Goal: Transaction & Acquisition: Purchase product/service

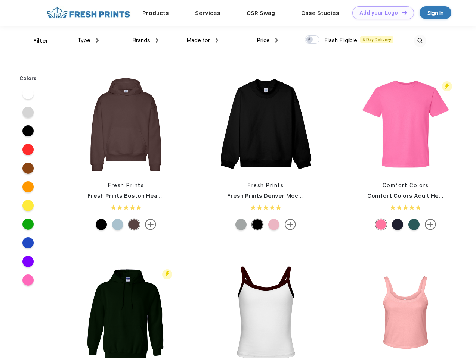
click at [380, 13] on link "Add your Logo Design Tool" at bounding box center [383, 12] width 62 height 13
click at [0, 0] on div "Design Tool" at bounding box center [0, 0] width 0 height 0
click at [400, 12] on link "Add your Logo Design Tool" at bounding box center [383, 12] width 62 height 13
click at [36, 41] on div "Filter" at bounding box center [40, 41] width 15 height 9
click at [88, 40] on span "Type" at bounding box center [83, 40] width 13 height 7
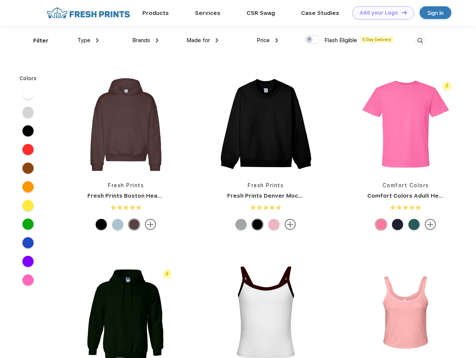
click at [145, 40] on span "Brands" at bounding box center [141, 40] width 18 height 7
click at [202, 40] on span "Made for" at bounding box center [198, 40] width 24 height 7
click at [267, 40] on span "Price" at bounding box center [262, 40] width 13 height 7
click at [312, 40] on div at bounding box center [312, 39] width 15 height 8
click at [309, 40] on input "checkbox" at bounding box center [307, 37] width 5 height 5
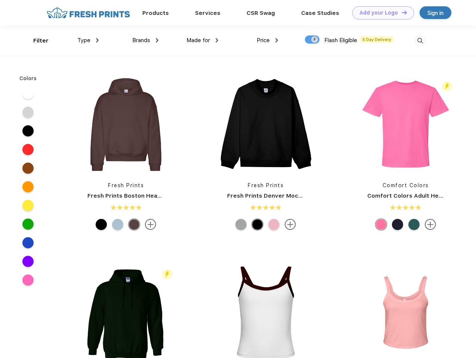
click at [420, 41] on img at bounding box center [420, 41] width 12 height 12
